Goal: Complete application form

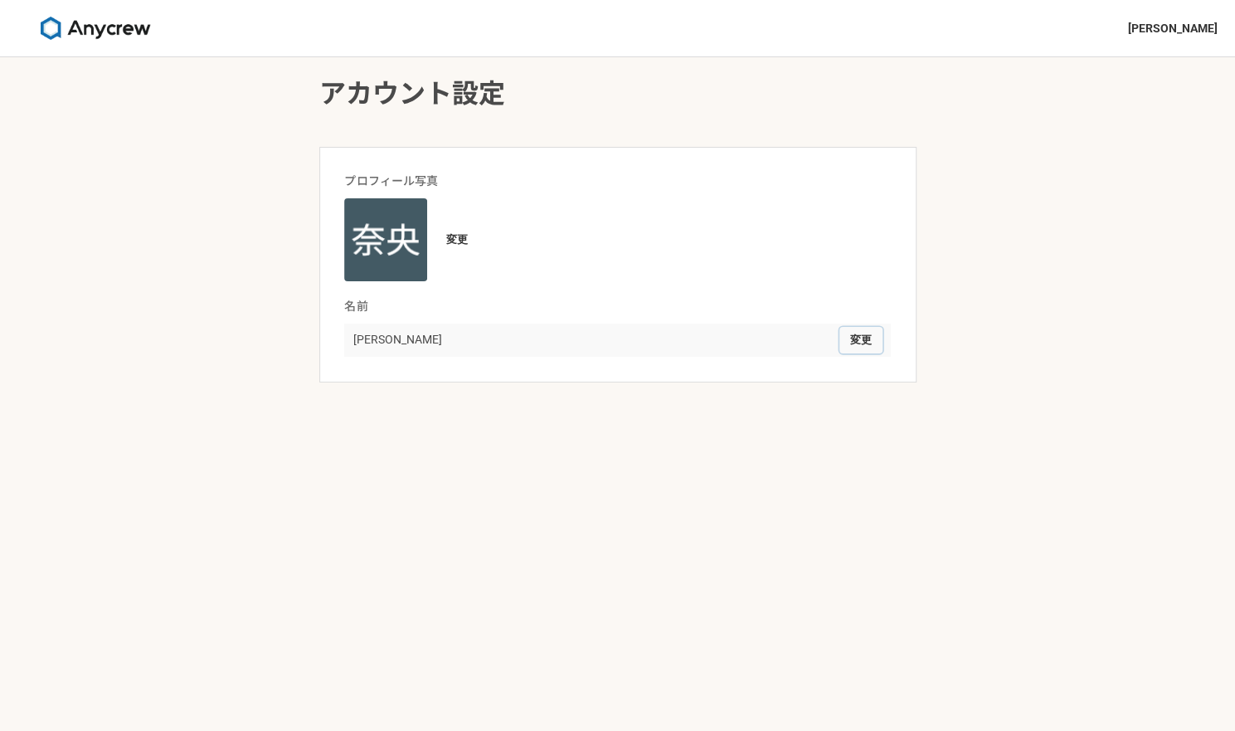
click at [867, 338] on button "変更" at bounding box center [861, 340] width 43 height 27
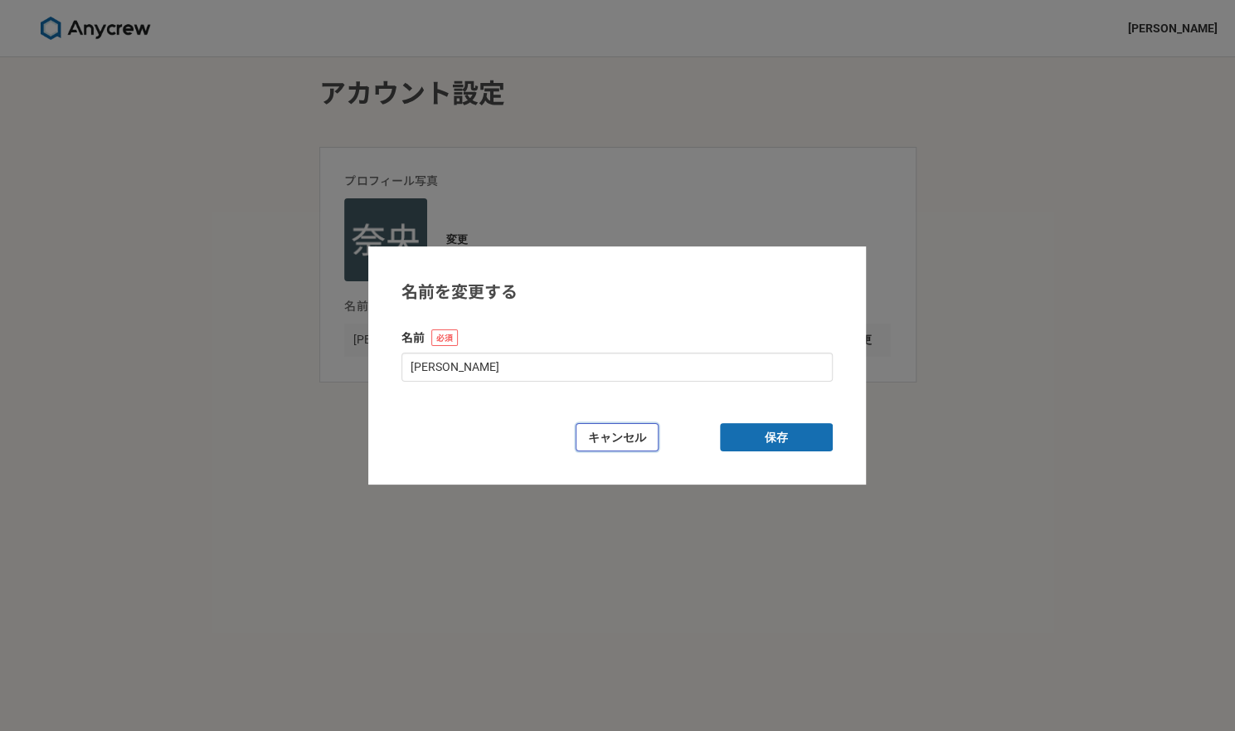
click at [616, 447] on button "キャンセル" at bounding box center [617, 437] width 83 height 29
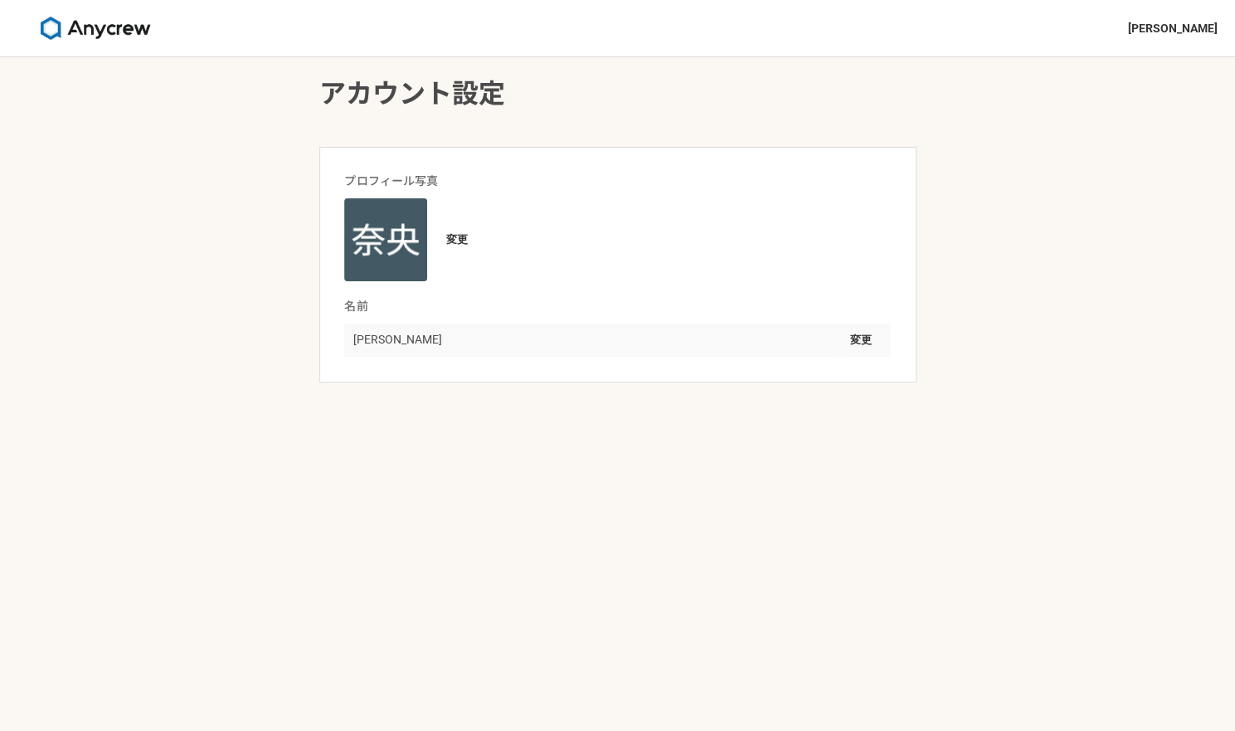
click at [119, 34] on img at bounding box center [95, 28] width 124 height 23
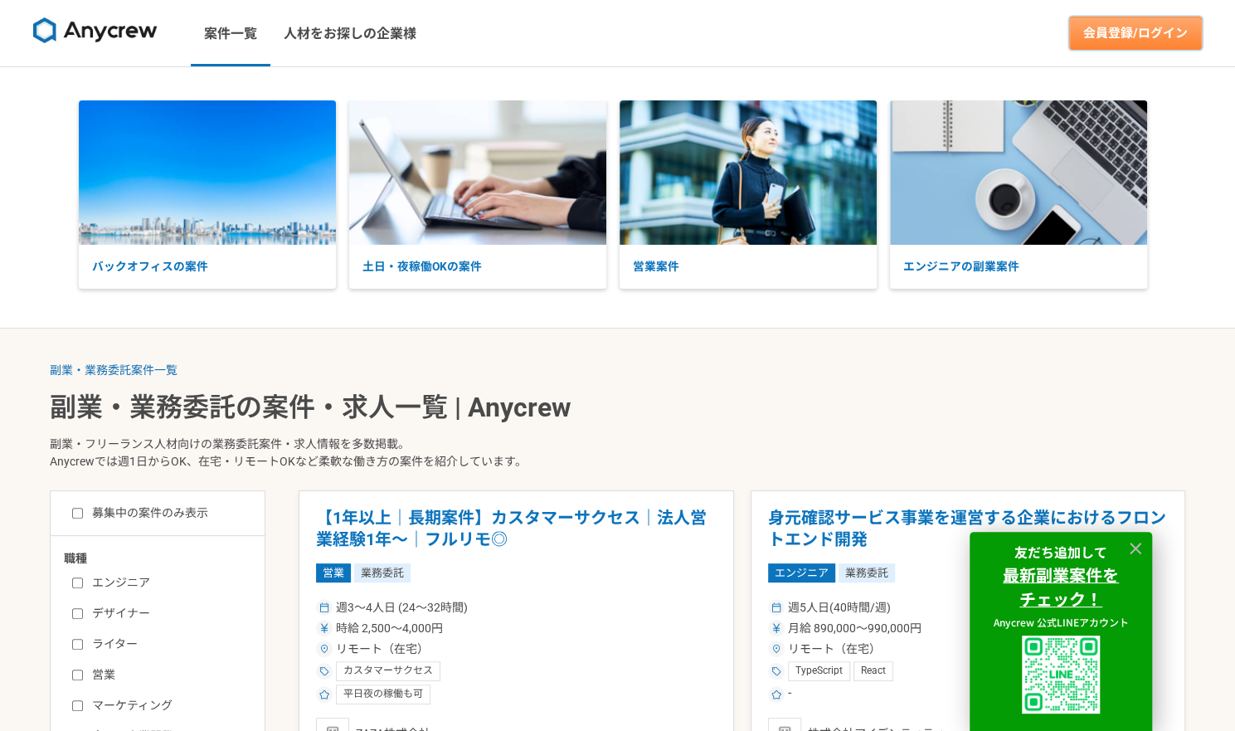
click at [1134, 42] on link "会員登録/ログイン" at bounding box center [1135, 33] width 133 height 33
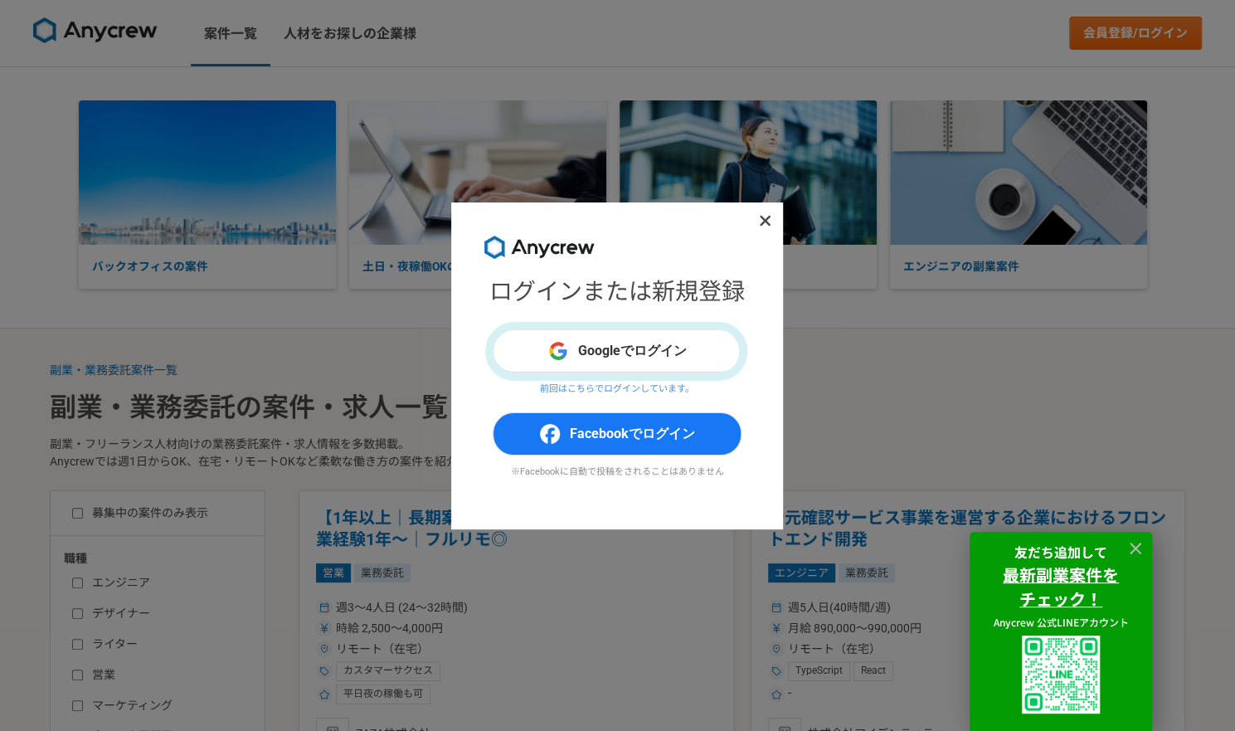
click at [766, 227] on icon at bounding box center [765, 220] width 12 height 17
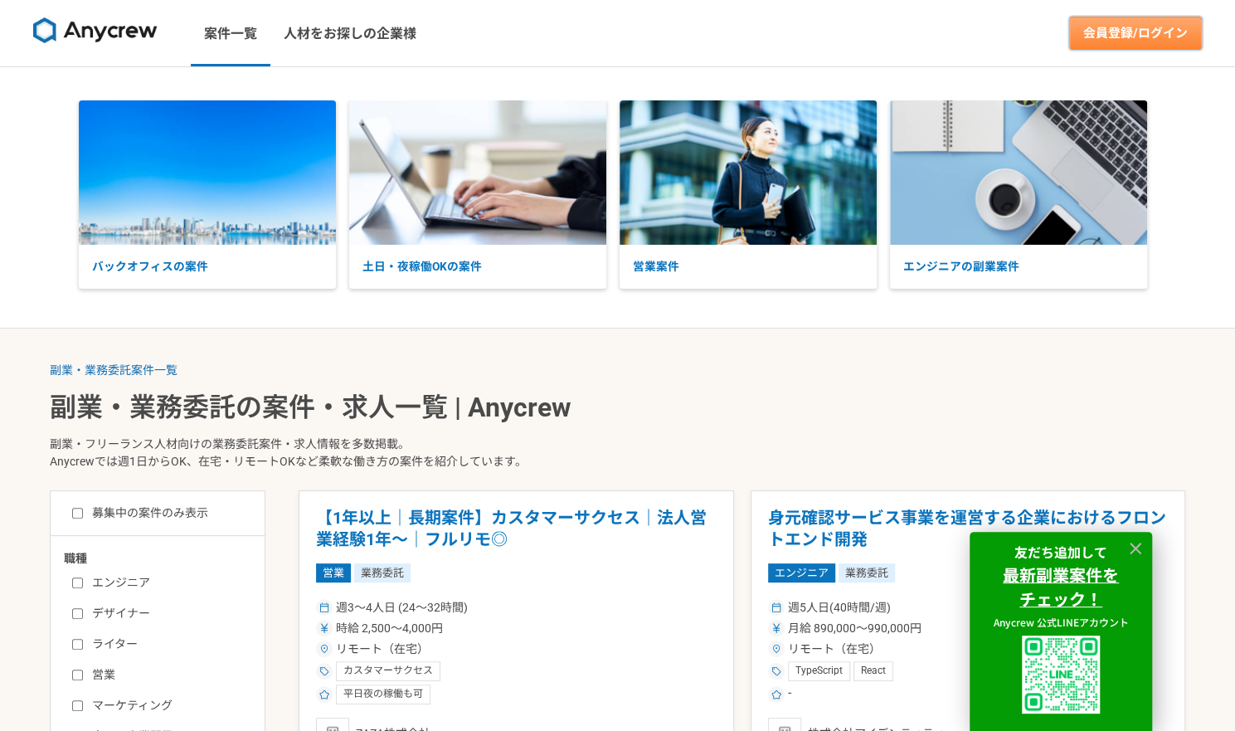
click at [1148, 33] on link "会員登録/ログイン" at bounding box center [1135, 33] width 133 height 33
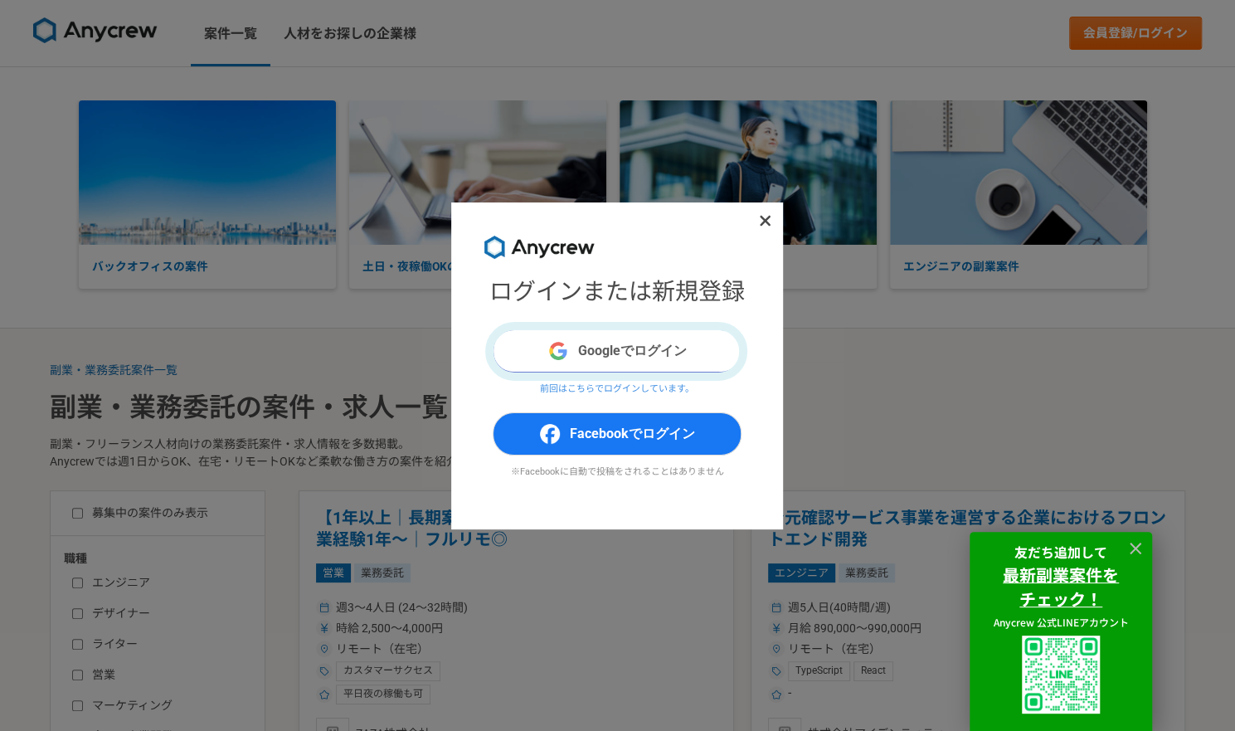
click at [601, 358] on button "Googleでログイン" at bounding box center [617, 350] width 249 height 43
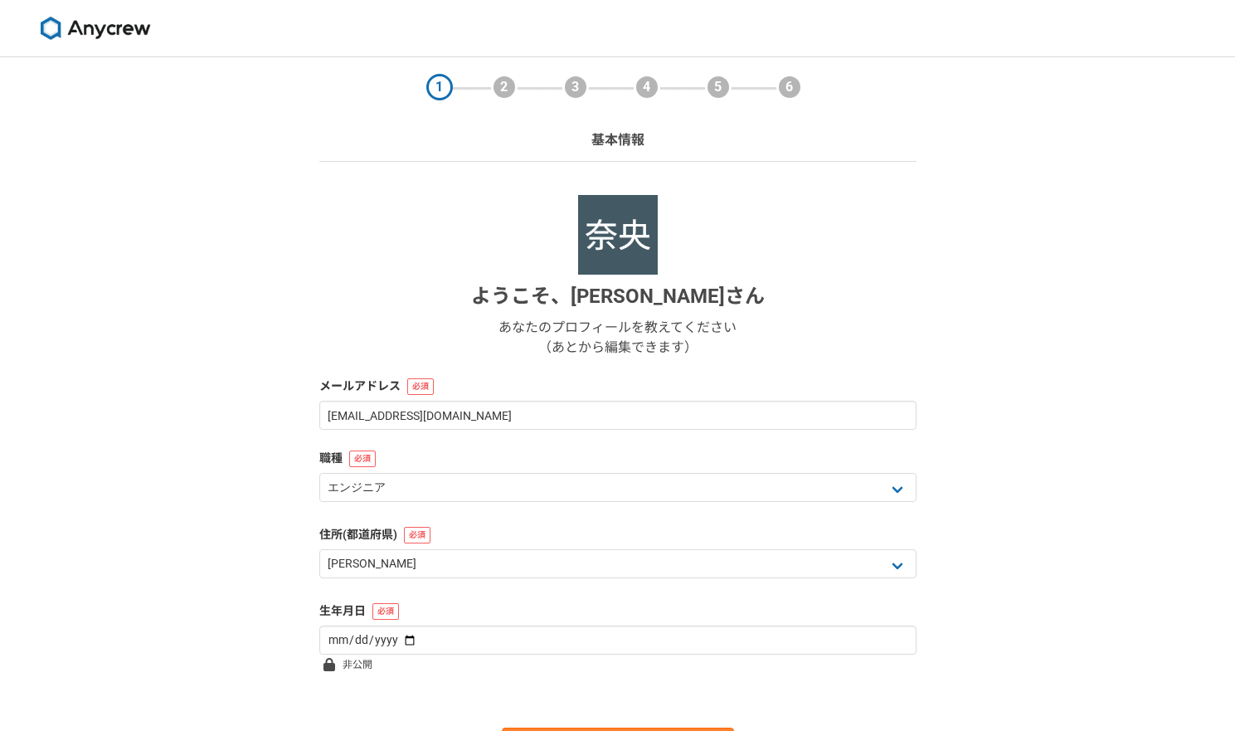
select select "13"
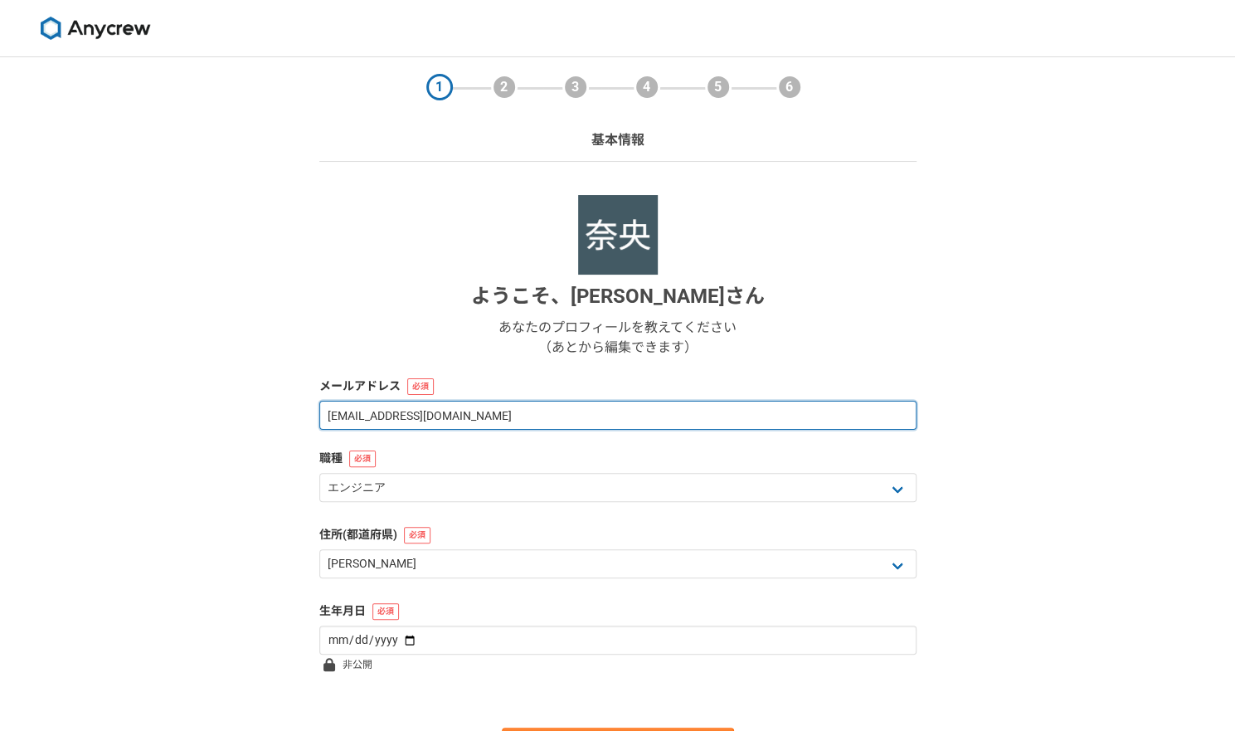
drag, startPoint x: 522, startPoint y: 422, endPoint x: 323, endPoint y: 419, distance: 199.1
click at [323, 419] on input "fujisawa.nao@bb-buddy.jp" at bounding box center [617, 415] width 597 height 29
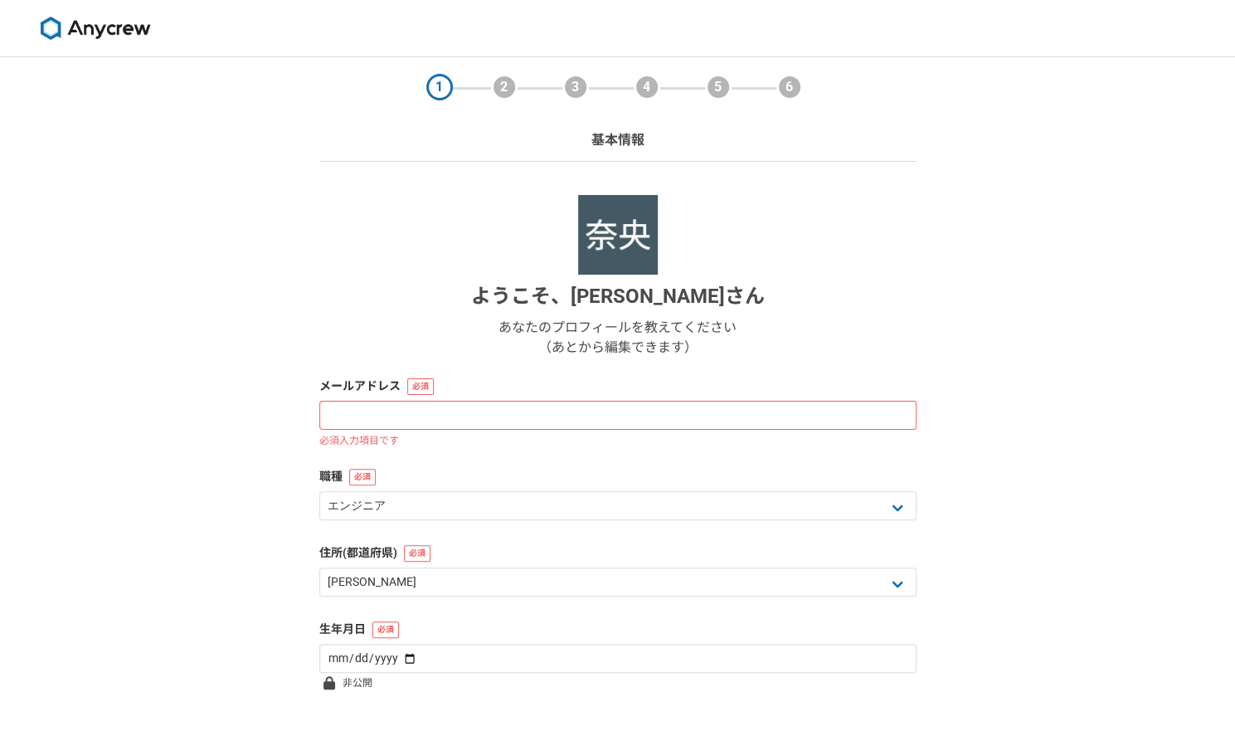
click at [1065, 493] on div "1 2 3 4 5 6 基本情報 ようこそ、 藤澤奈央 さん あなたのプロフィールを教えてください （あとから編集できます） メールアドレス 必須入力項目です…" at bounding box center [617, 451] width 1235 height 788
click at [495, 414] on input at bounding box center [617, 415] width 597 height 29
paste input "fujisawa.nao@brainbuddy.jp"
click at [346, 416] on input "fujisawa.nao@brainbuddy.jp" at bounding box center [617, 415] width 597 height 29
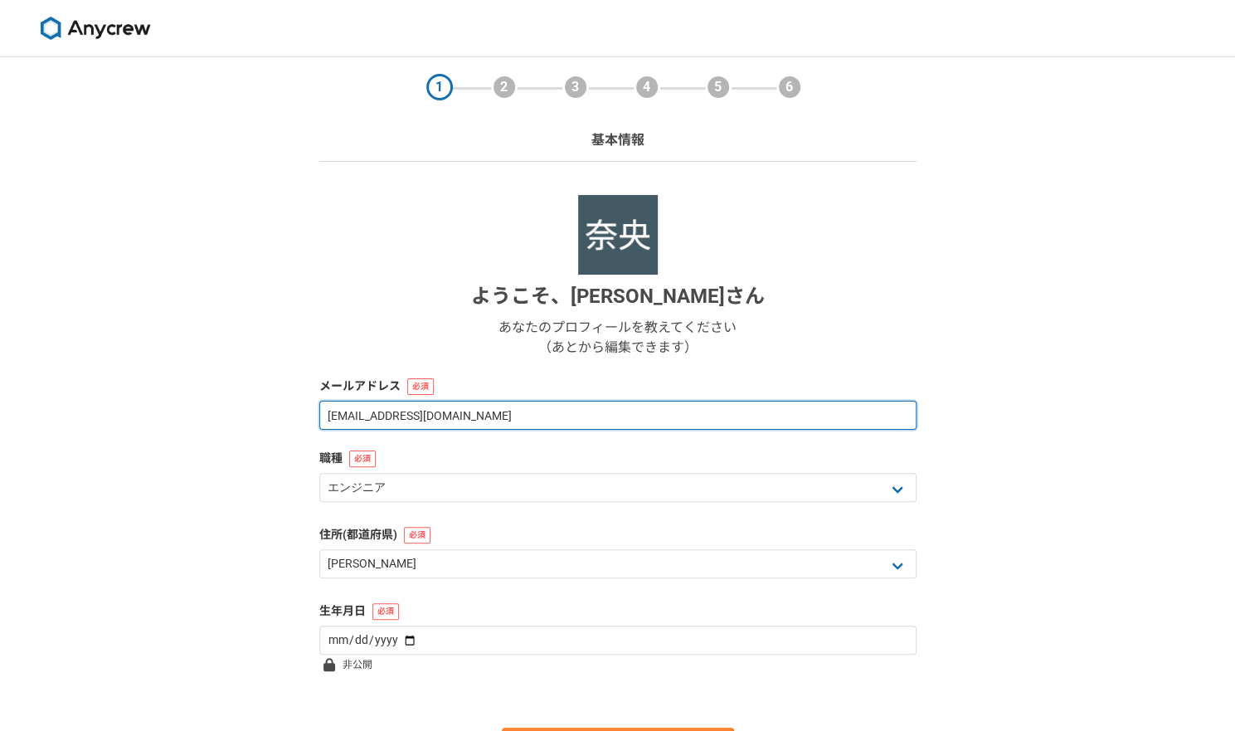
scroll to position [95, 0]
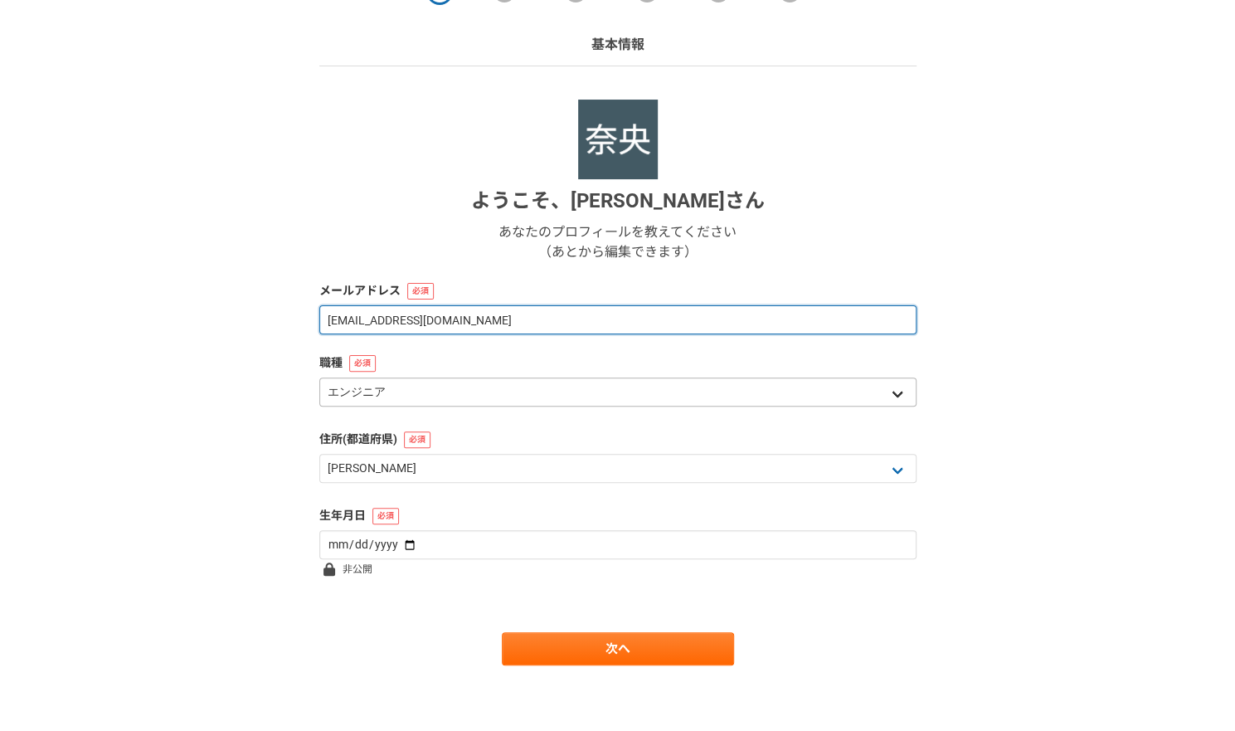
type input "fujisawa.nao@brainbuddy.jp"
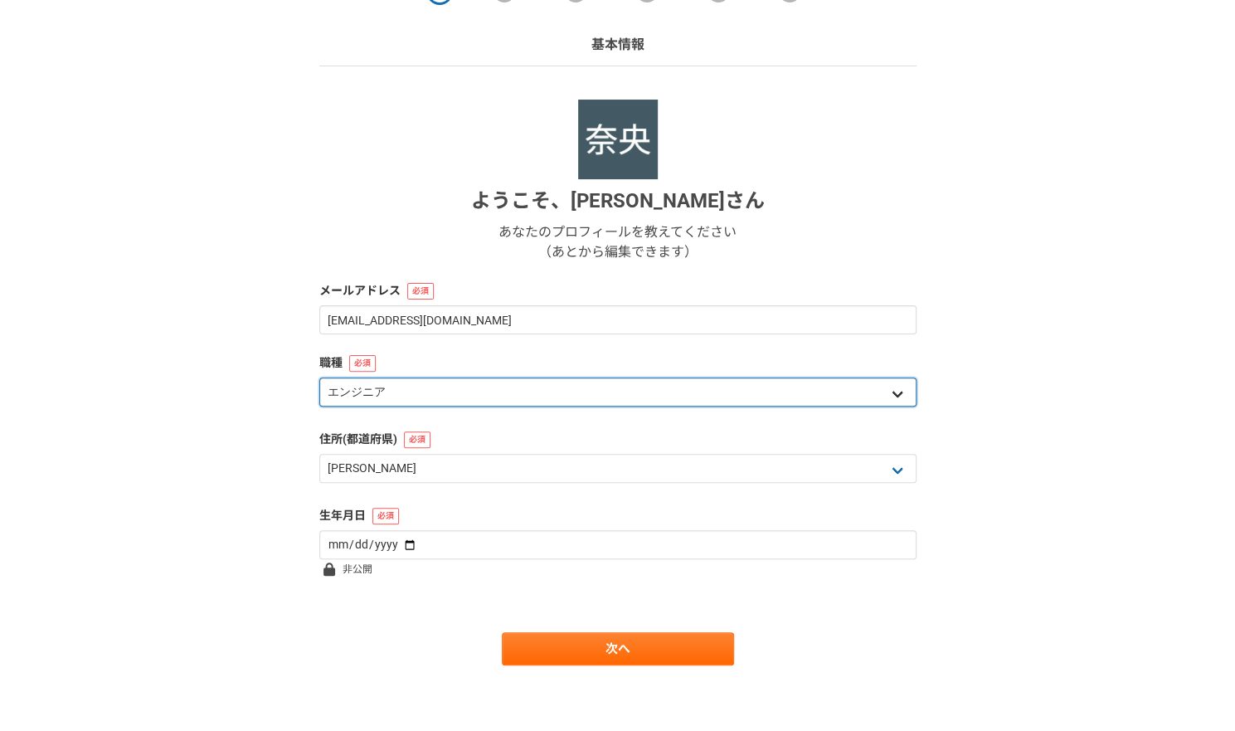
click at [422, 390] on select "エンジニア デザイナー ライター 営業 マーケティング 企画・事業開発 バックオフィス その他" at bounding box center [617, 391] width 597 height 29
select select "7"
click at [319, 377] on select "エンジニア デザイナー ライター 営業 マーケティング 企画・事業開発 バックオフィス その他" at bounding box center [617, 391] width 597 height 29
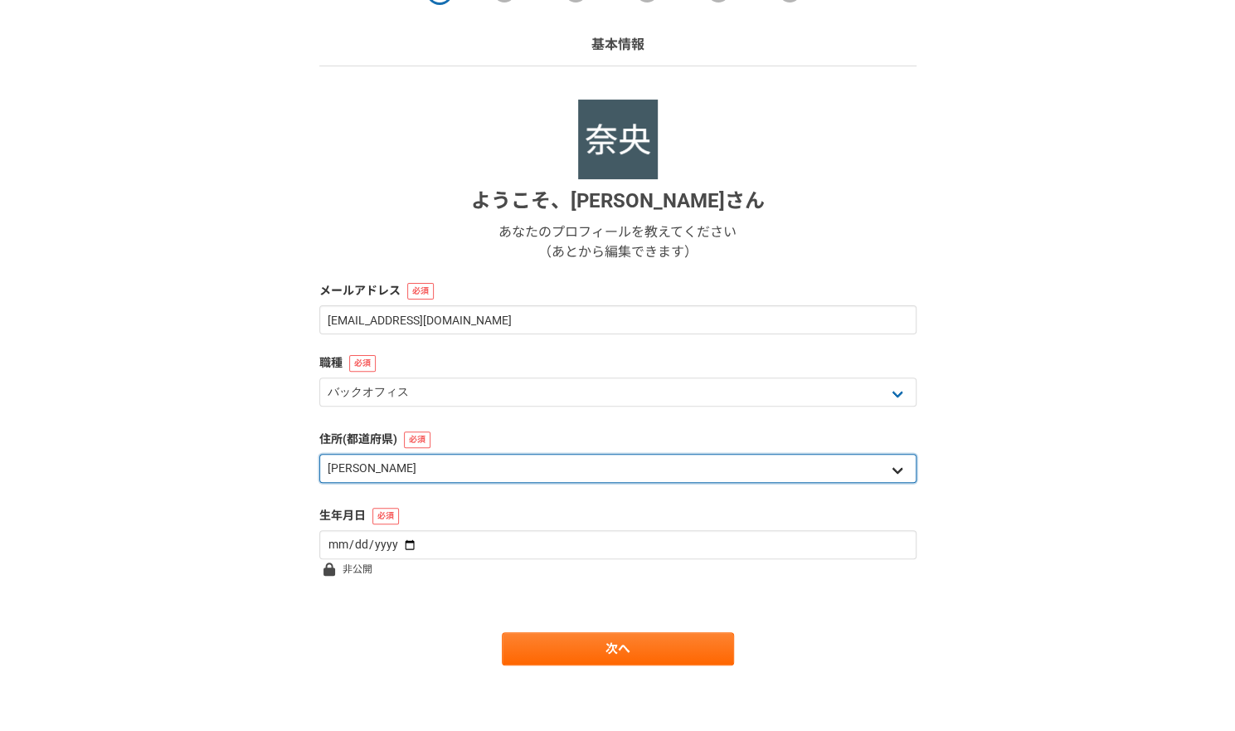
click at [433, 467] on select "北海道 青森県 岩手県 宮城県 秋田県 山形県 福島県 茨城県 栃木県 群馬県 埼玉県 千葉県 東京都 神奈川県 新潟県 富山県 石川県 福井県 山梨県 長野…" at bounding box center [617, 468] width 597 height 29
select select "25"
click at [319, 454] on select "北海道 青森県 岩手県 宮城県 秋田県 山形県 福島県 茨城県 栃木県 群馬県 埼玉県 千葉県 東京都 神奈川県 新潟県 富山県 石川県 福井県 山梨県 長野…" at bounding box center [617, 468] width 597 height 29
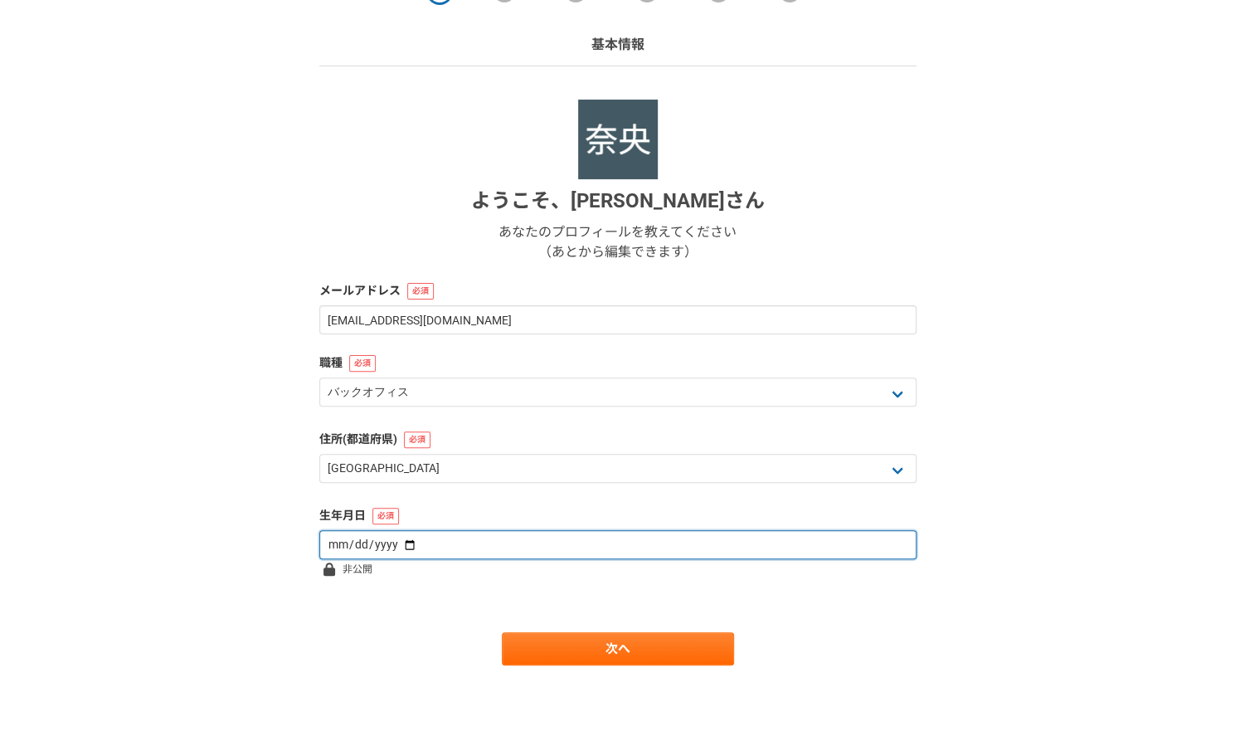
click at [397, 543] on input "date" at bounding box center [617, 544] width 597 height 29
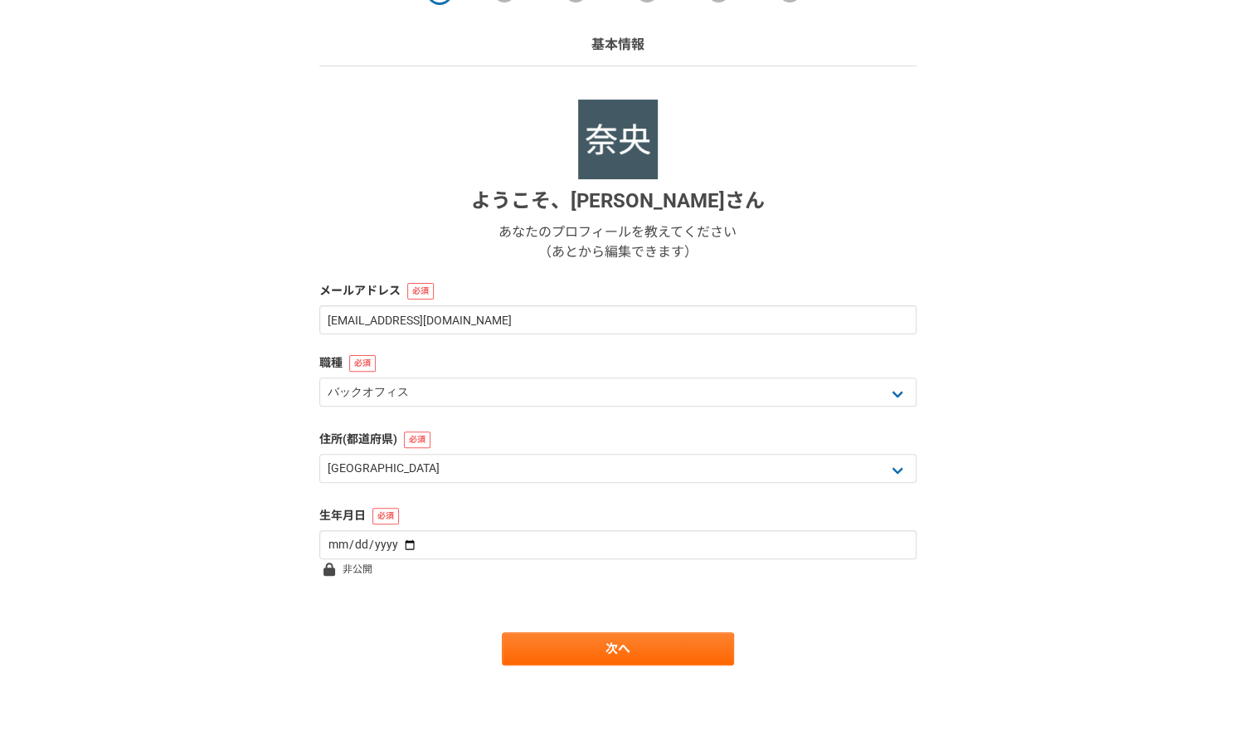
click at [605, 603] on form "ようこそ、 藤澤奈央 さん あなたのプロフィールを教えてください （あとから編集できます） メールアドレス fujisawa.nao@brainbuddy.j…" at bounding box center [617, 383] width 597 height 566
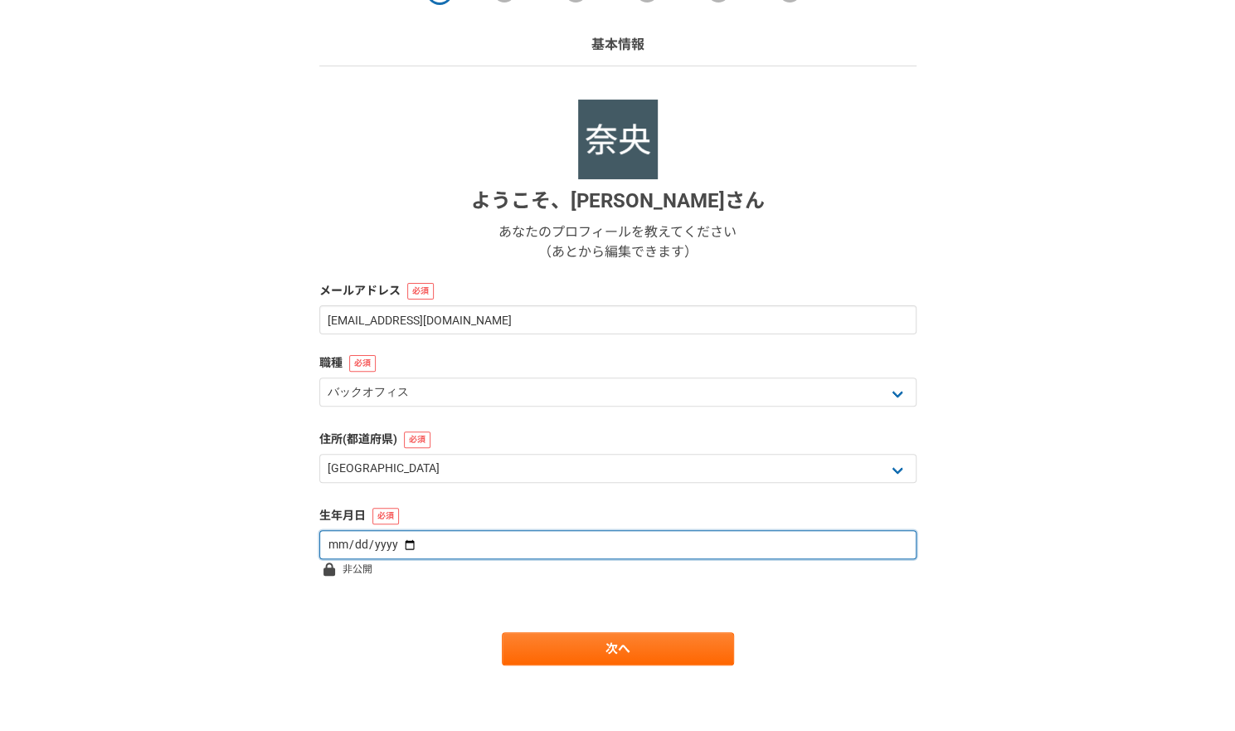
click at [407, 549] on input "date" at bounding box center [617, 544] width 597 height 29
click at [338, 553] on input "date" at bounding box center [617, 544] width 597 height 29
click at [334, 540] on input "date" at bounding box center [617, 544] width 597 height 29
click at [403, 540] on input "date" at bounding box center [617, 544] width 597 height 29
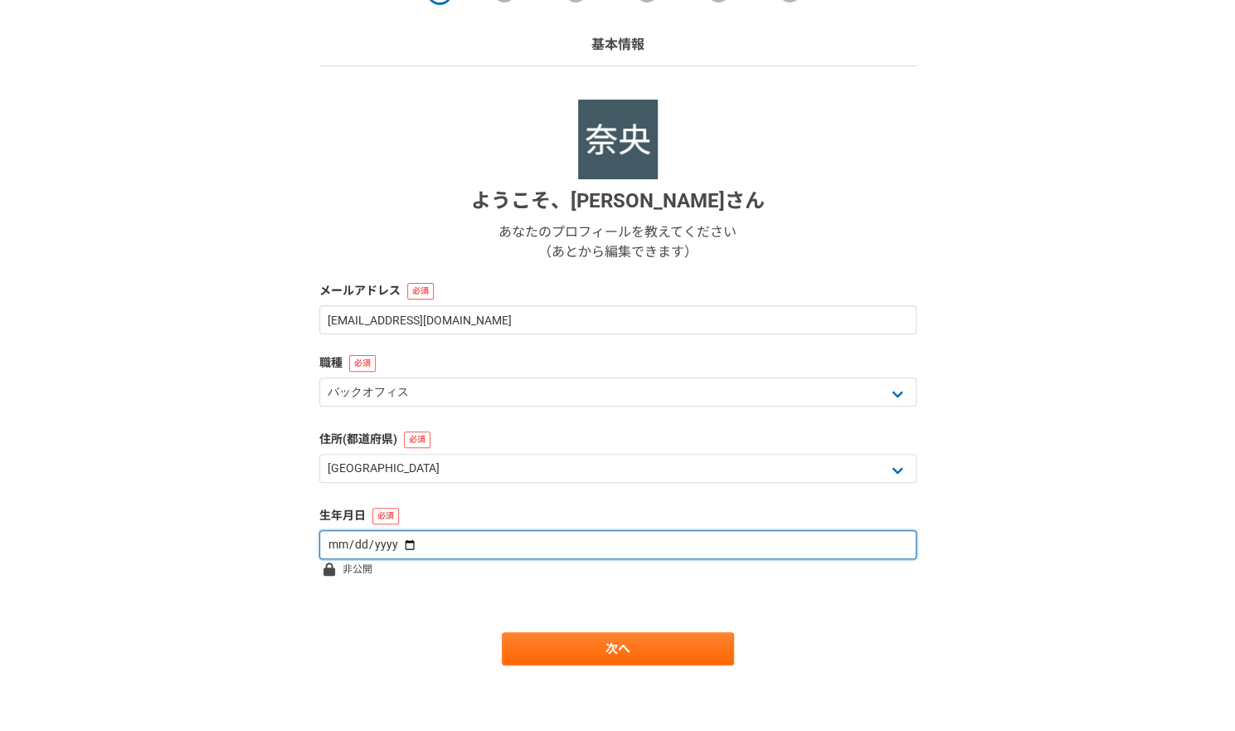
click at [403, 540] on input "date" at bounding box center [617, 544] width 597 height 29
type input "1990-06-26"
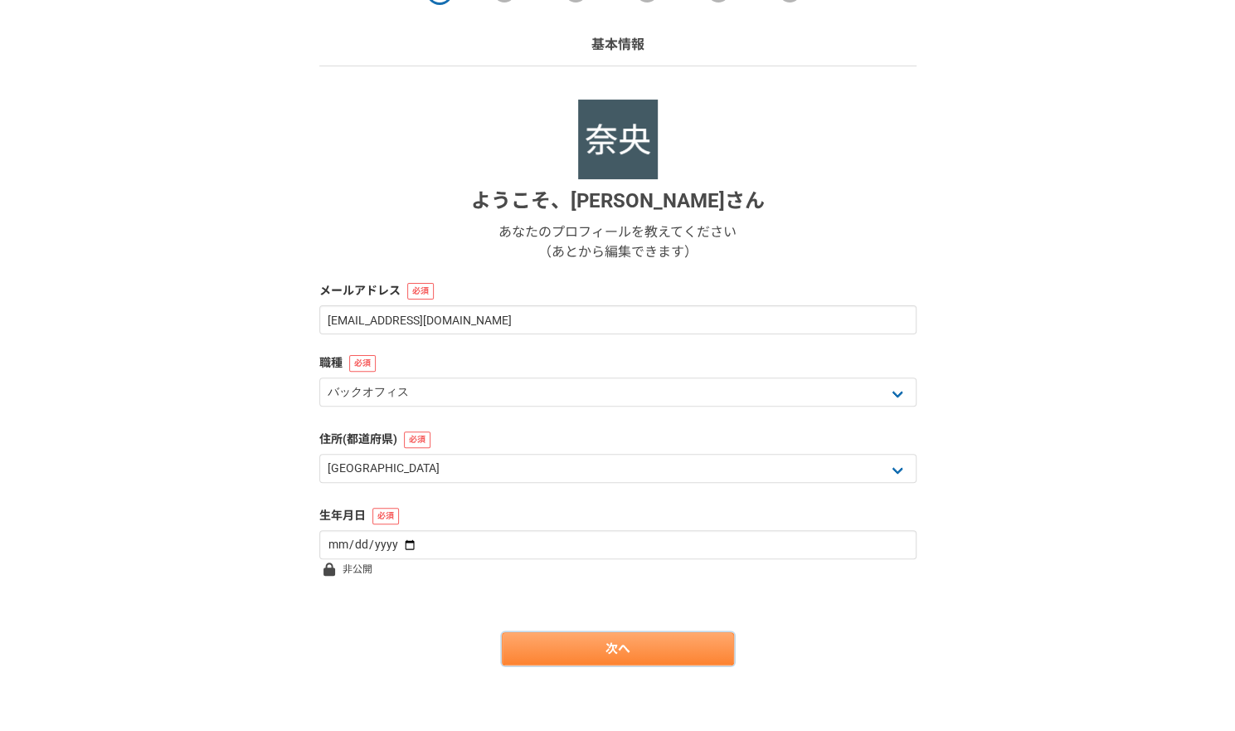
click at [546, 648] on link "次へ" at bounding box center [618, 648] width 232 height 33
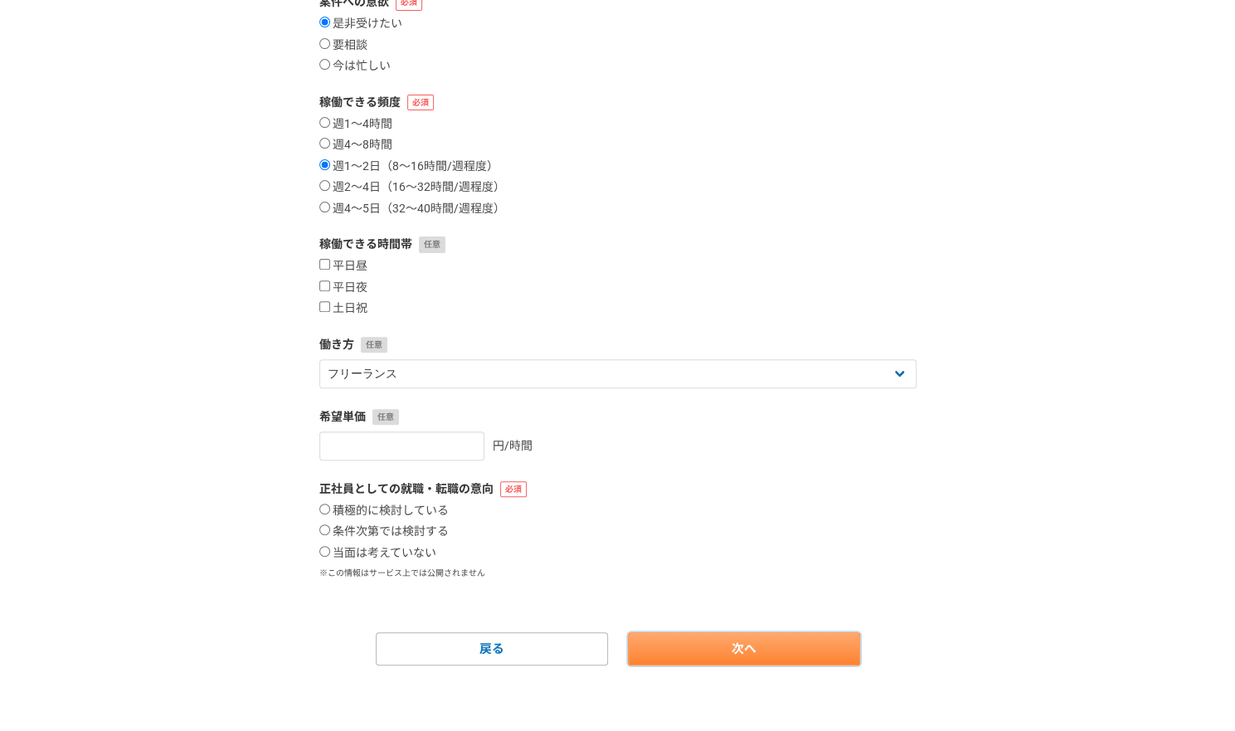
scroll to position [0, 0]
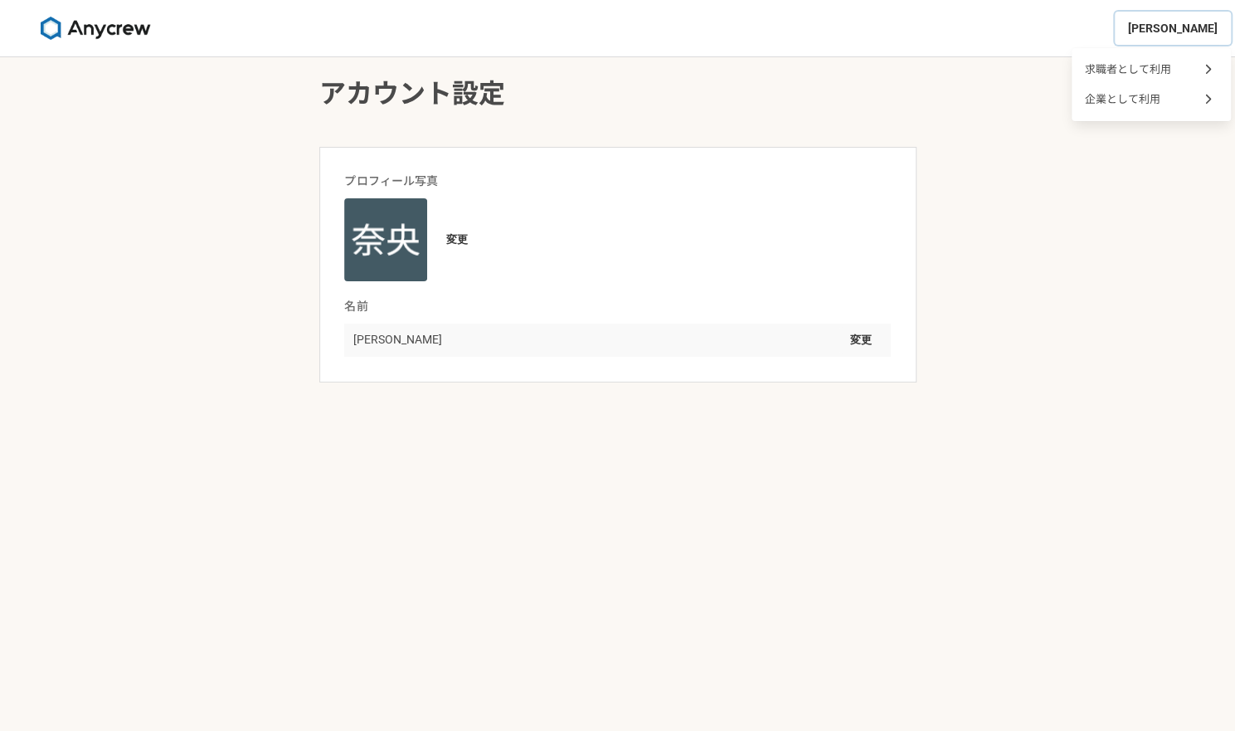
click at [1199, 26] on span "[PERSON_NAME]" at bounding box center [1173, 28] width 90 height 17
click at [1139, 109] on div "企業として利用" at bounding box center [1151, 100] width 133 height 20
